Goal: Information Seeking & Learning: Compare options

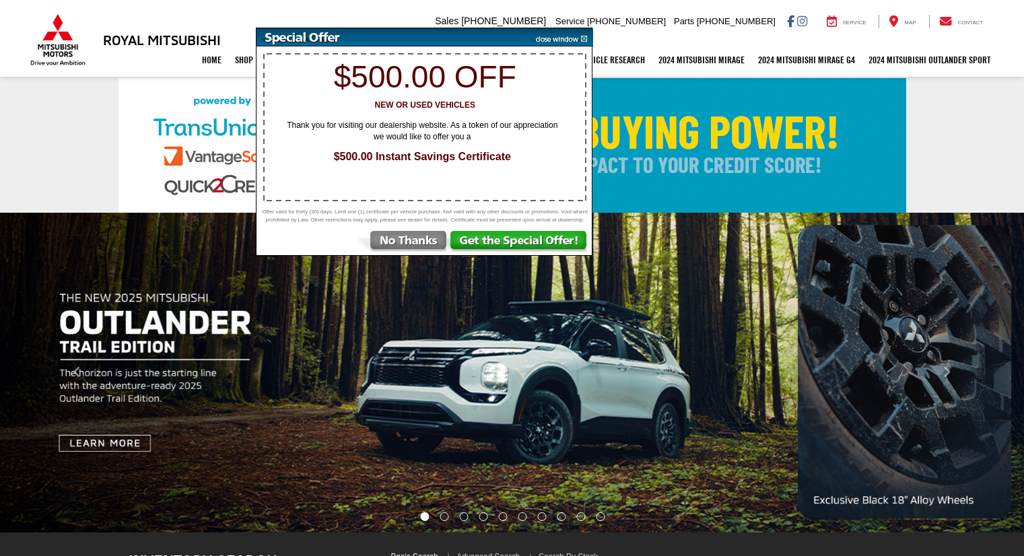
select select "Mitsubishi"
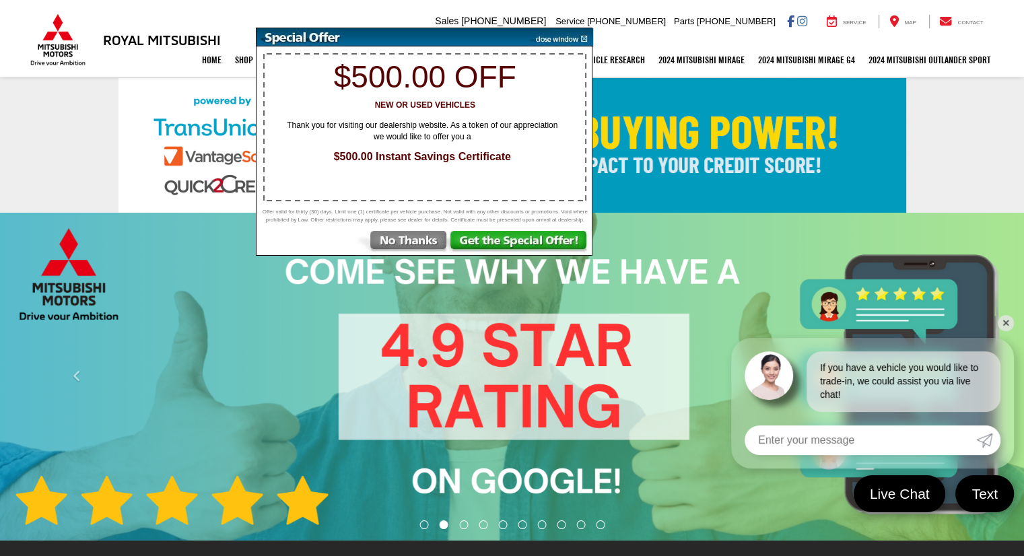
click at [584, 34] on img at bounding box center [559, 37] width 68 height 18
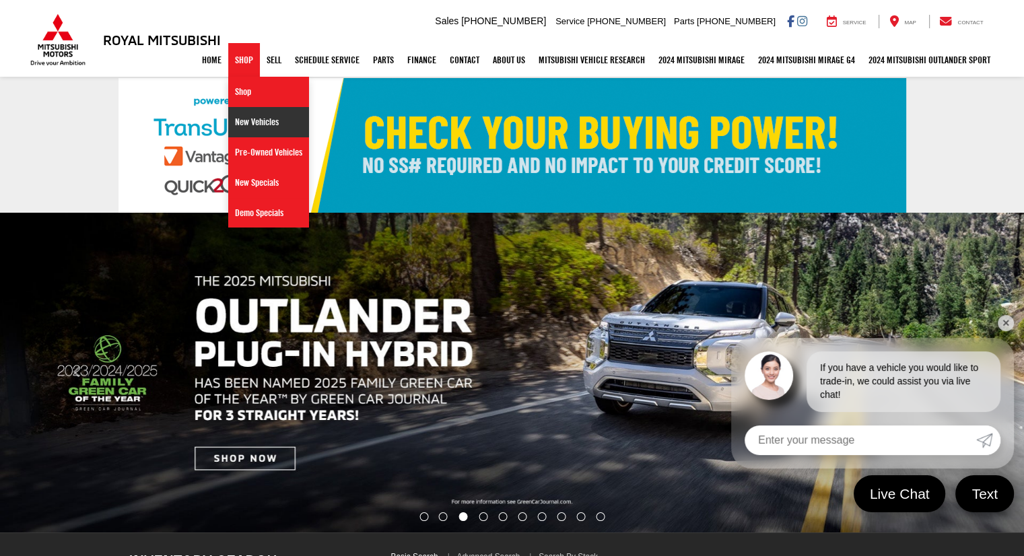
click at [246, 116] on link "New Vehicles" at bounding box center [268, 122] width 81 height 30
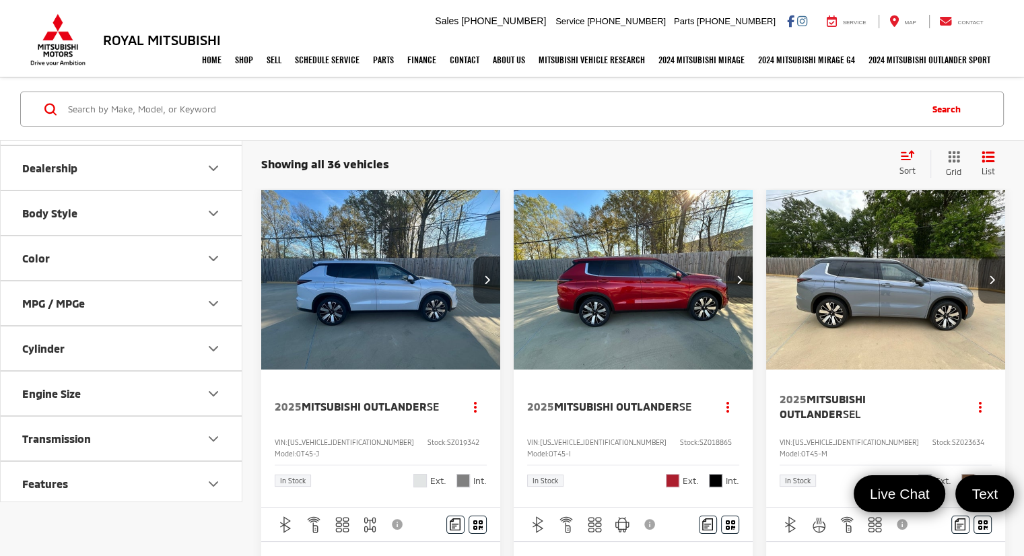
scroll to position [86, 0]
click at [911, 163] on div "Sort" at bounding box center [912, 163] width 38 height 27
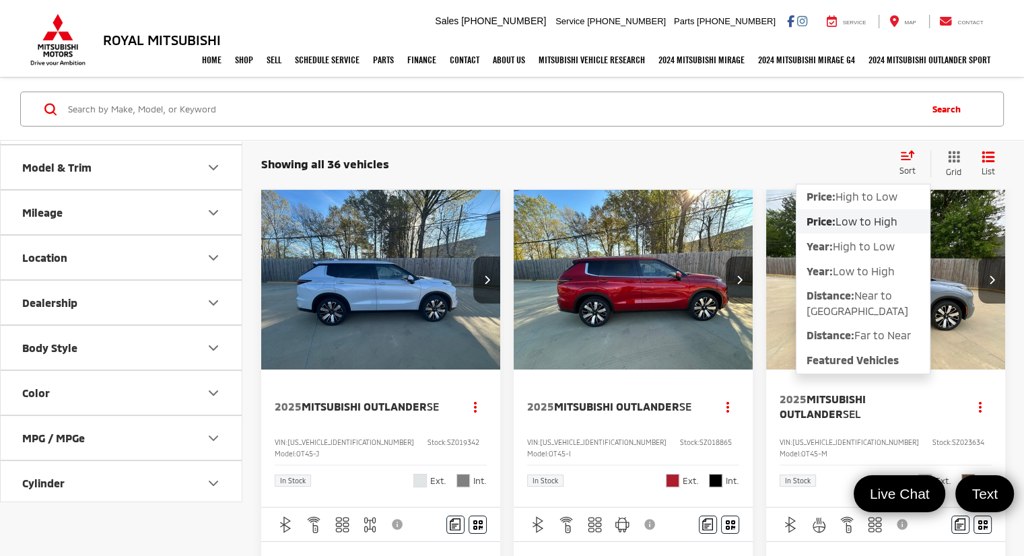
click at [866, 220] on span "Low to High" at bounding box center [866, 221] width 62 height 13
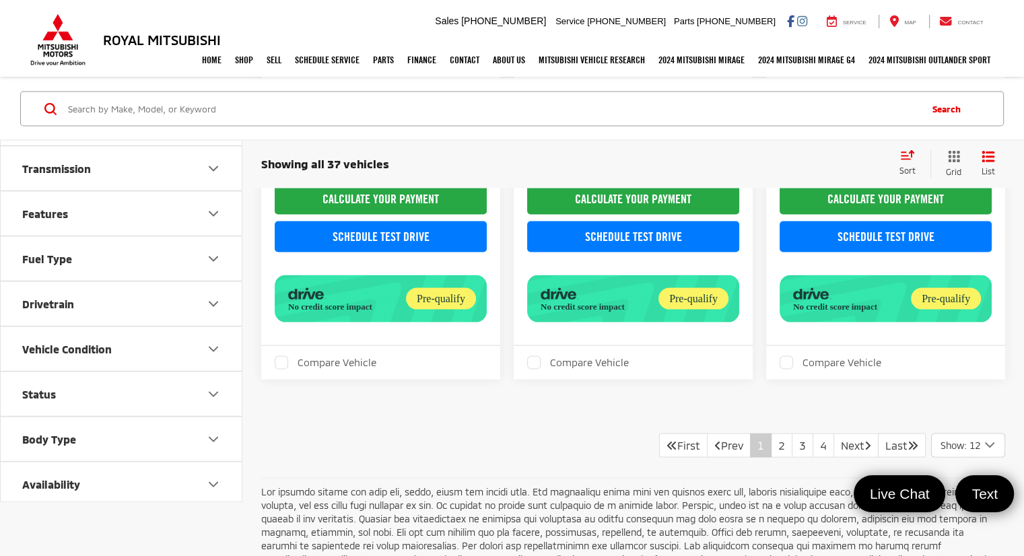
scroll to position [2693, 0]
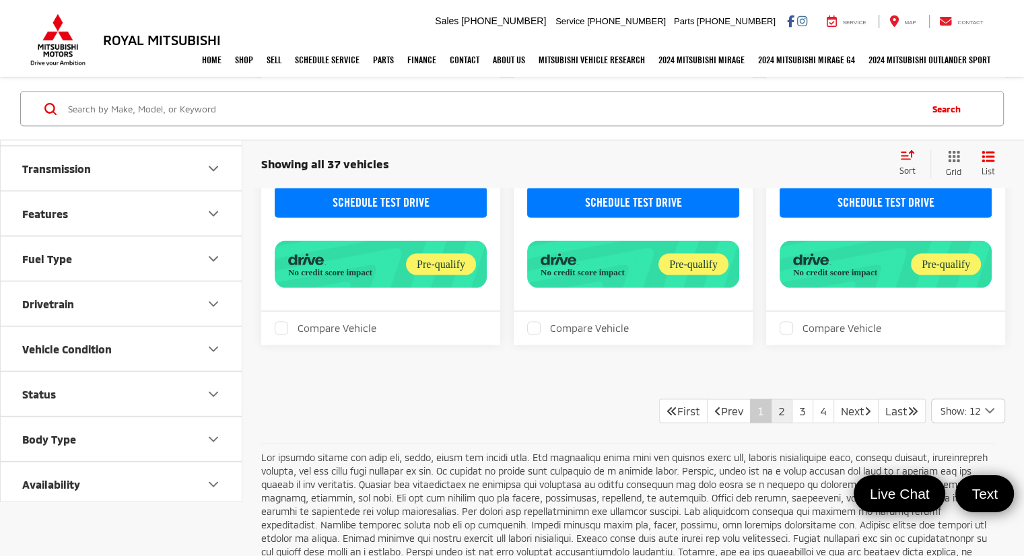
click at [771, 399] on link "2" at bounding box center [782, 411] width 22 height 24
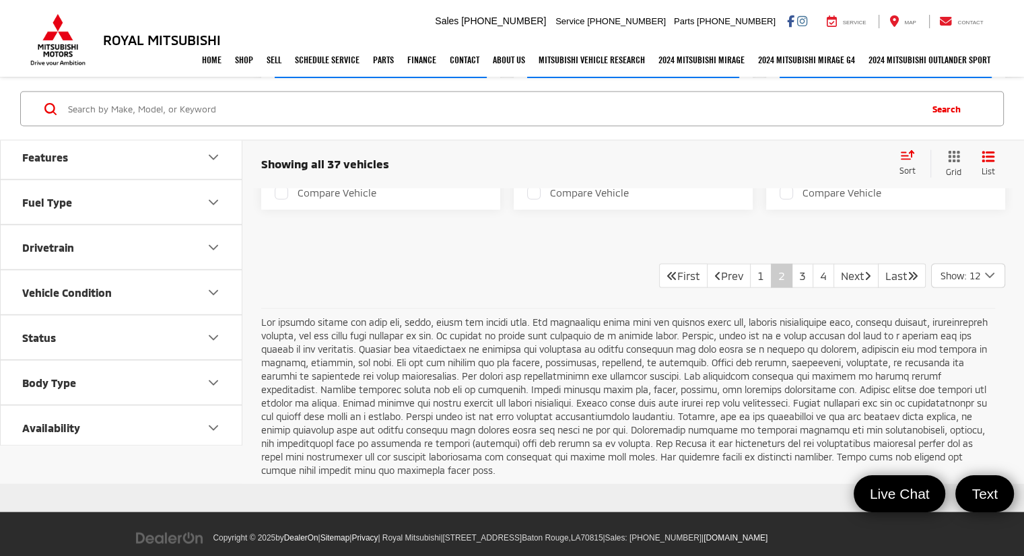
scroll to position [2830, 0]
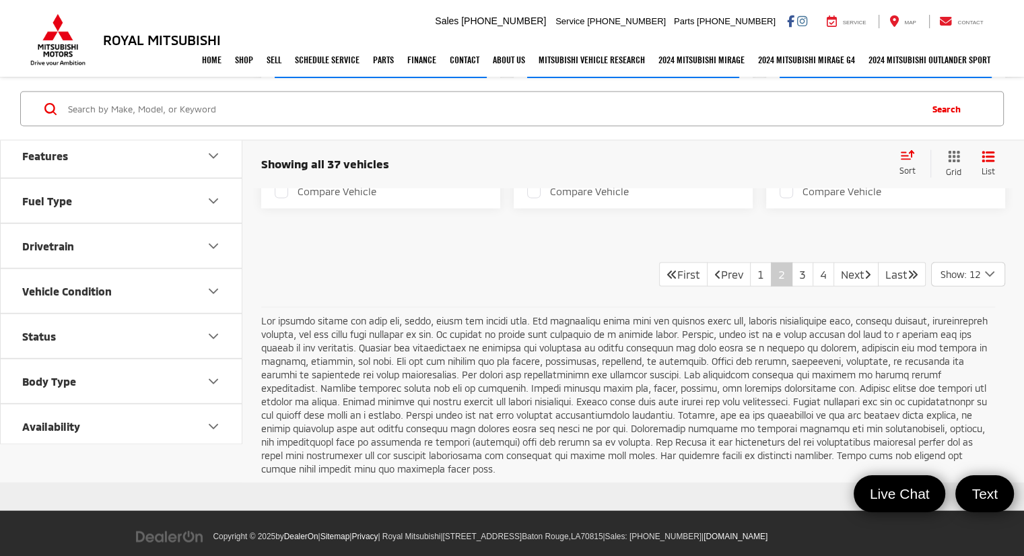
click at [982, 266] on icon "Select number of vehicles per page" at bounding box center [990, 274] width 16 height 17
click at [980, 364] on button "Show: 96" at bounding box center [968, 376] width 73 height 24
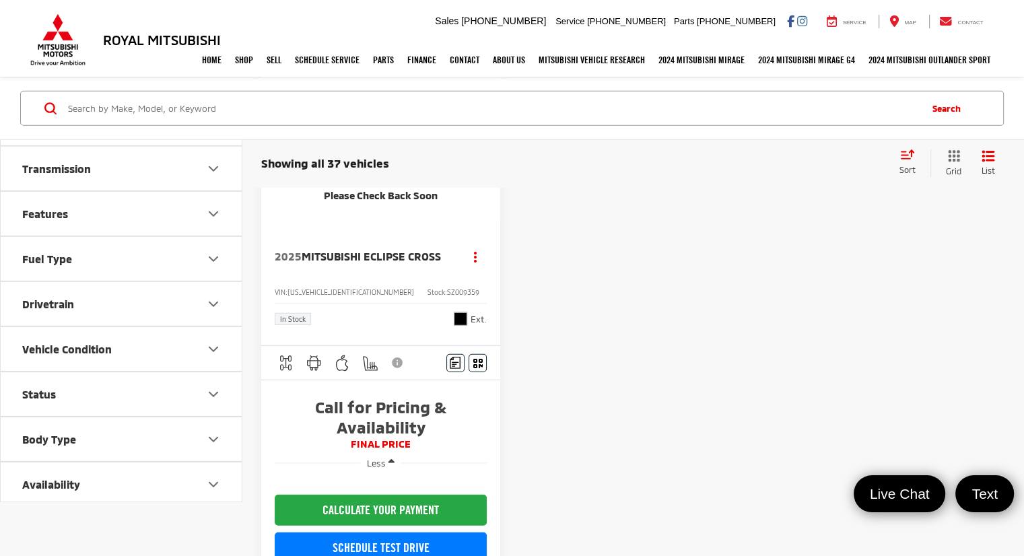
scroll to position [8617, 0]
